Goal: Use online tool/utility: Utilize a website feature to perform a specific function

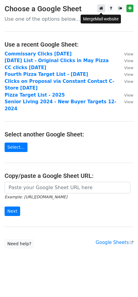
click at [102, 10] on icon at bounding box center [101, 8] width 4 height 4
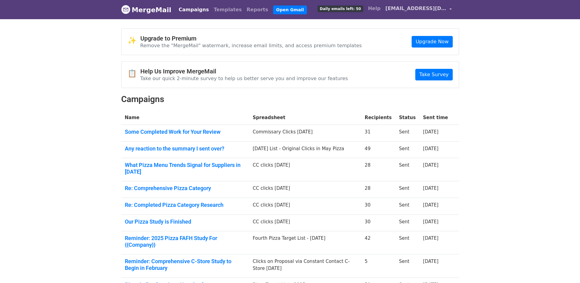
click at [452, 9] on link "jbaird@foodserviceip.com" at bounding box center [418, 9] width 71 height 14
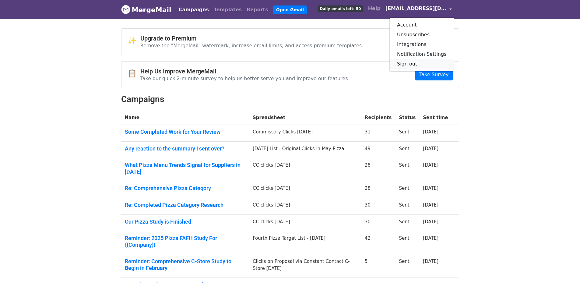
click at [424, 65] on link "Sign out" at bounding box center [422, 64] width 64 height 10
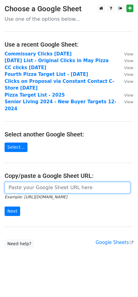
click at [22, 182] on input "url" at bounding box center [67, 188] width 125 height 12
paste input "[URL][DOMAIN_NAME]"
type input "[URL][DOMAIN_NAME]"
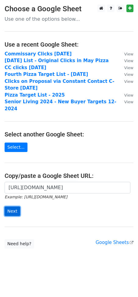
scroll to position [0, 0]
click at [12, 206] on input "Next" at bounding box center [13, 210] width 16 height 9
